Goal: Transaction & Acquisition: Purchase product/service

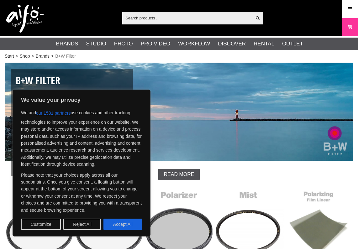
click at [160, 18] on input "text" at bounding box center [186, 17] width 129 height 9
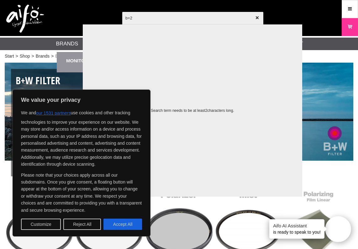
type input "b+2w"
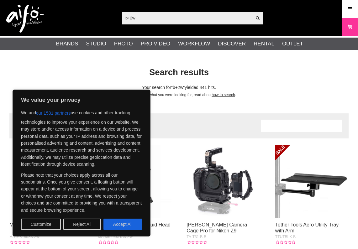
click at [141, 17] on input "b+2w" at bounding box center [186, 17] width 129 height 9
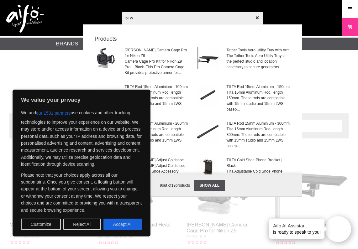
type input "b+w"
click at [179, 18] on div at bounding box center [179, 124] width 358 height 249
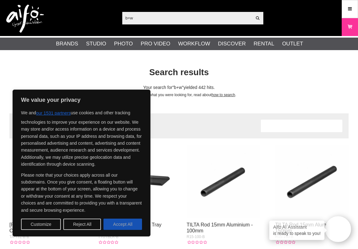
click at [133, 225] on button "Accept All" at bounding box center [122, 224] width 39 height 11
checkbox input "true"
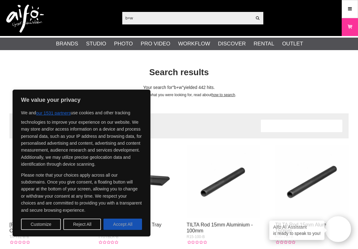
checkbox input "true"
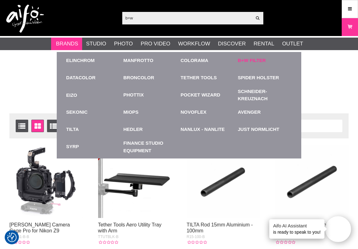
click at [252, 64] on link "B+W Filter" at bounding box center [252, 60] width 28 height 7
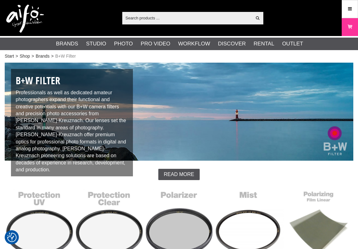
checkbox input "true"
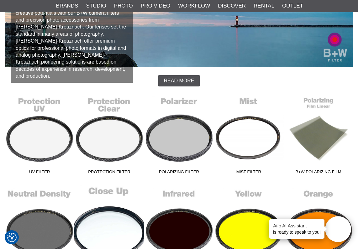
scroll to position [92, 0]
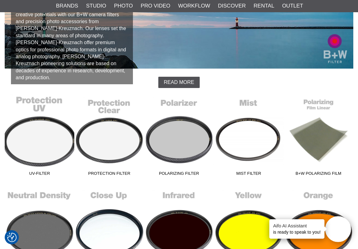
click at [42, 131] on link "UV-Filter" at bounding box center [40, 136] width 70 height 85
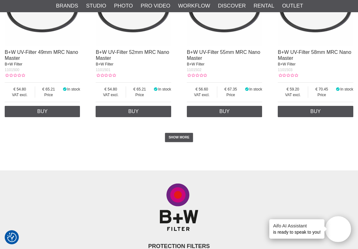
scroll to position [1221, 0]
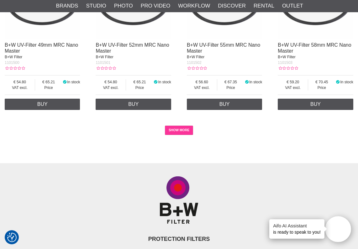
click at [183, 127] on link "SHOW MORE" at bounding box center [179, 130] width 28 height 9
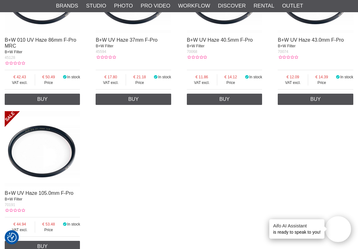
scroll to position [1843, 0]
